Goal: Find contact information: Find contact information

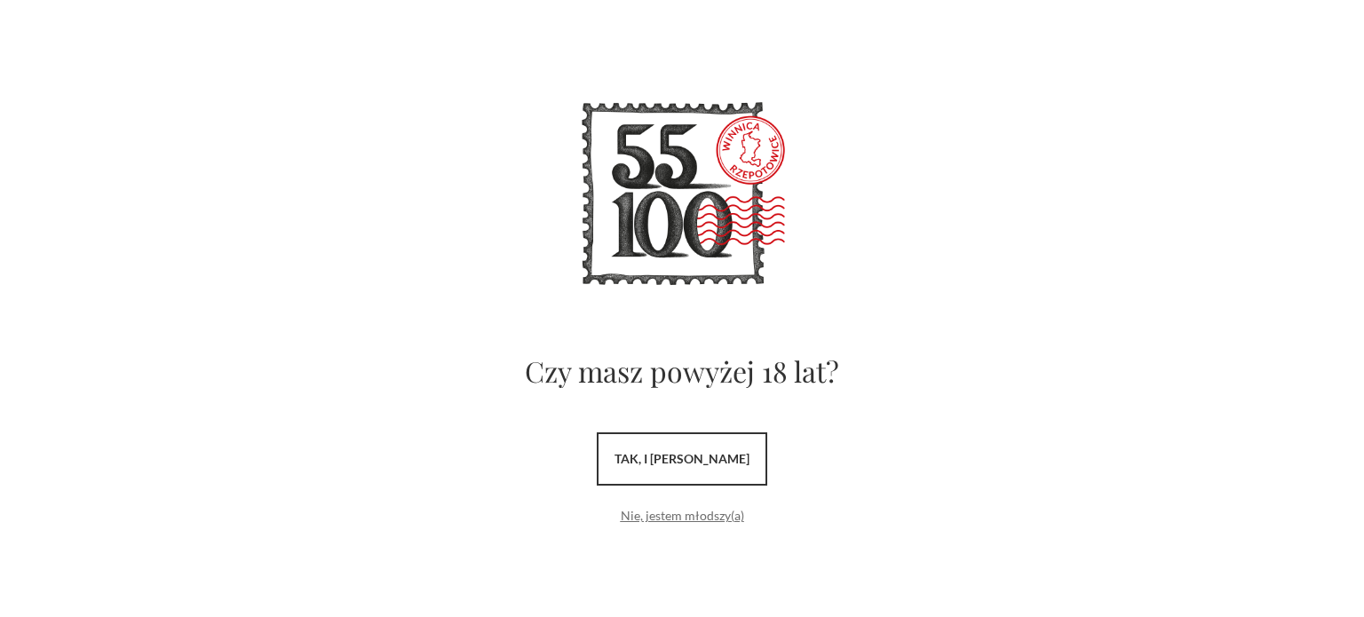
click at [654, 518] on link "Nie, jestem młodszy(a)" at bounding box center [682, 515] width 123 height 15
click at [703, 475] on link "tak, i [PERSON_NAME]" at bounding box center [682, 459] width 171 height 53
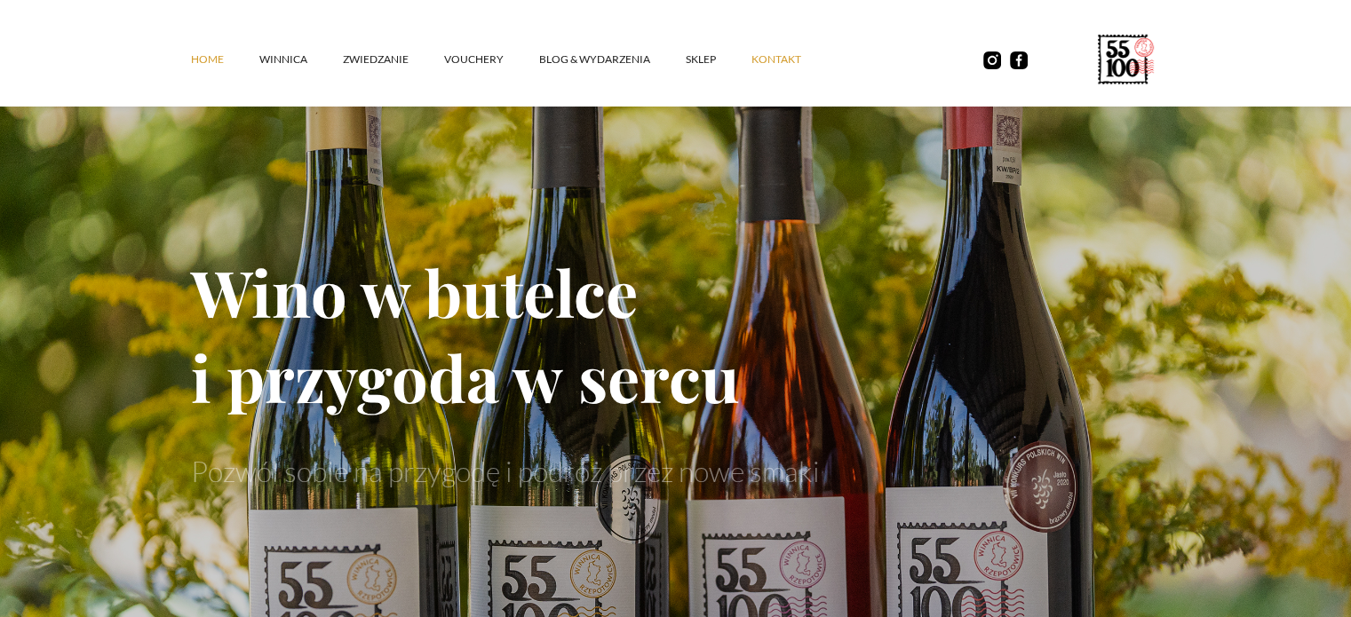
click at [792, 45] on link "kontakt" at bounding box center [793, 59] width 85 height 53
